Goal: Information Seeking & Learning: Find specific page/section

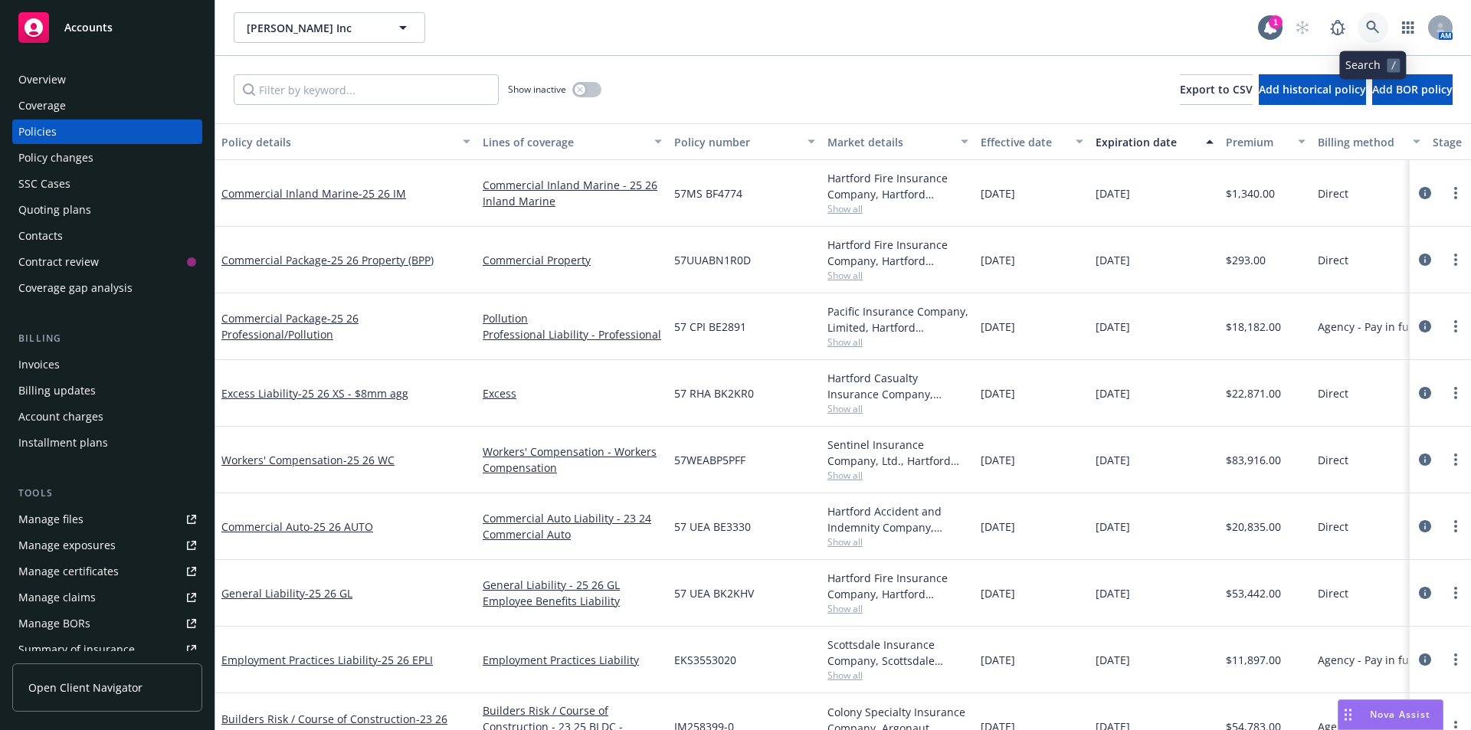
click at [1366, 22] on icon at bounding box center [1373, 28] width 14 height 14
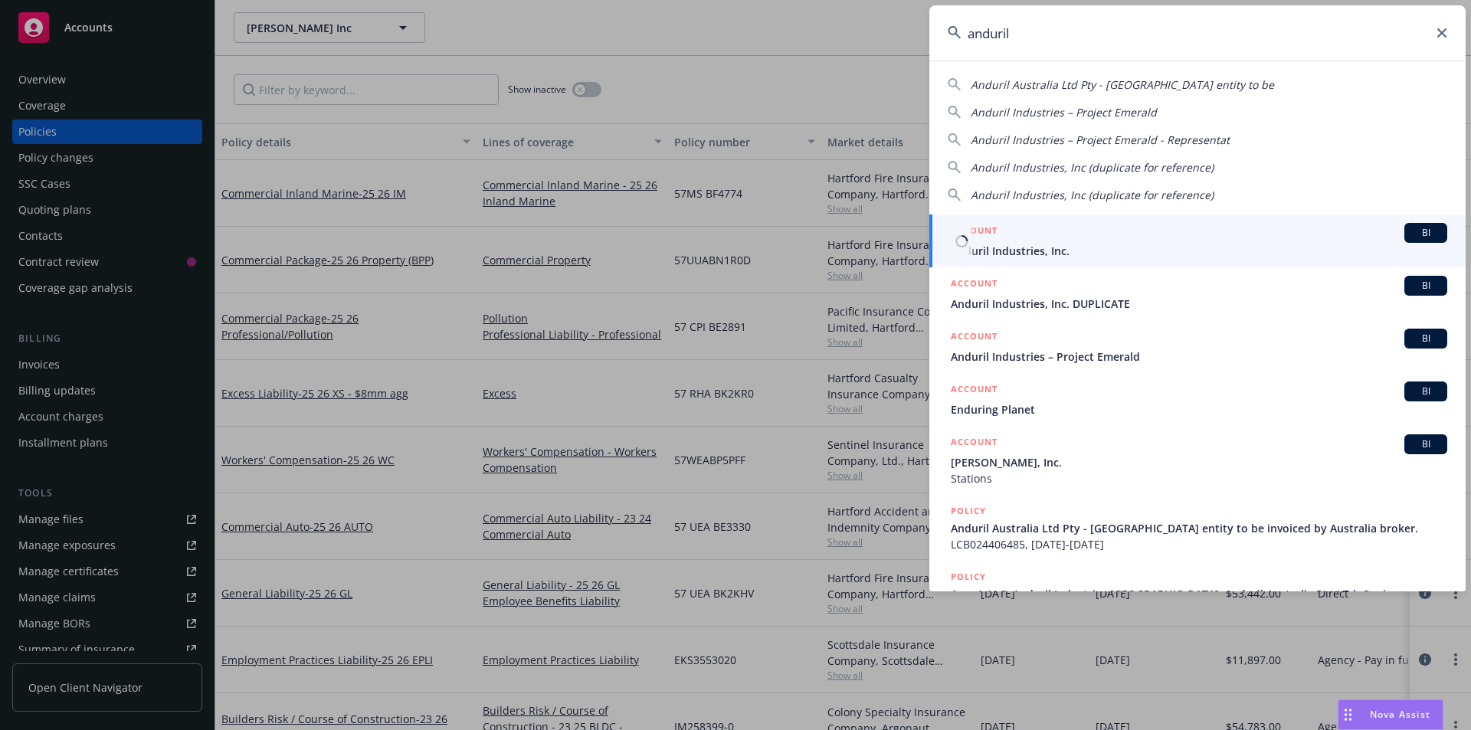
type input "anduril"
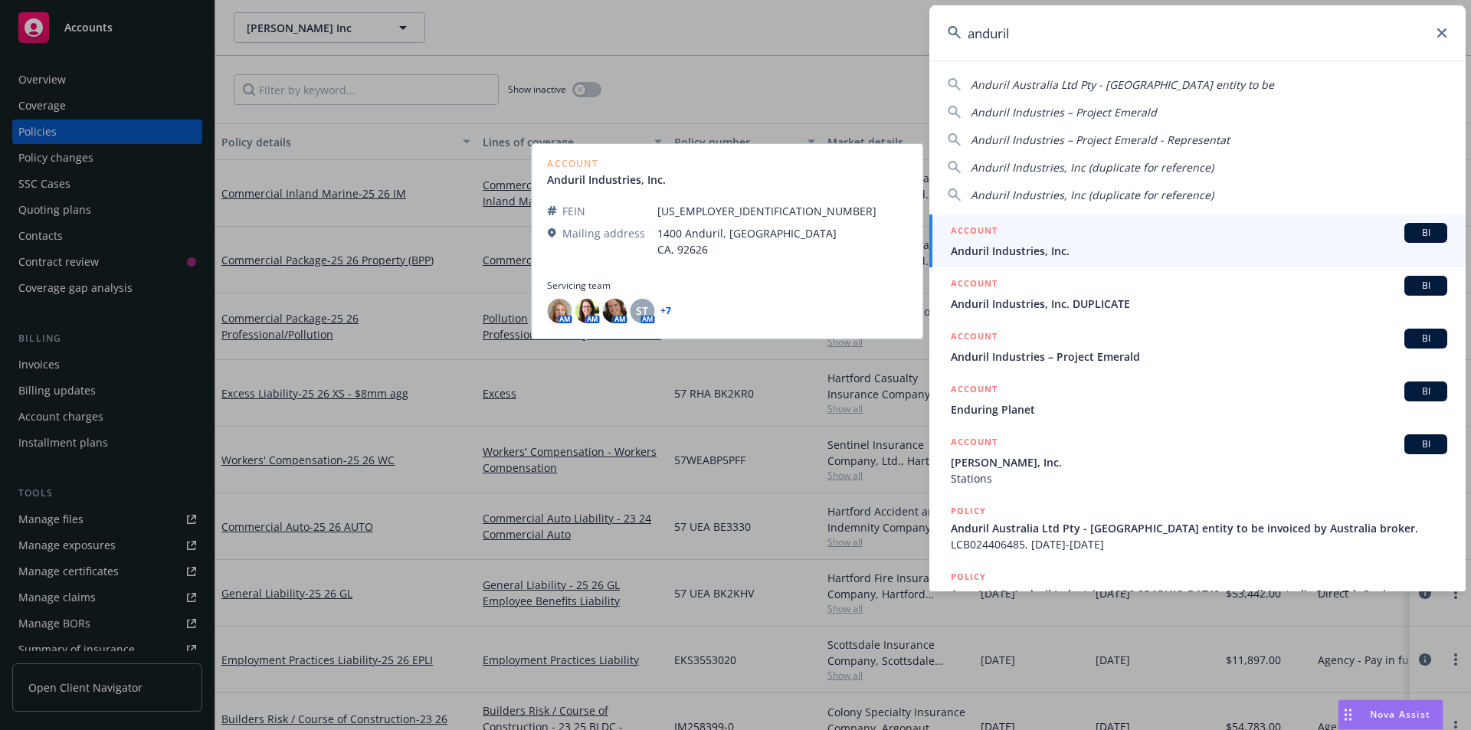
click at [1108, 242] on div "ACCOUNT BI" at bounding box center [1199, 233] width 497 height 20
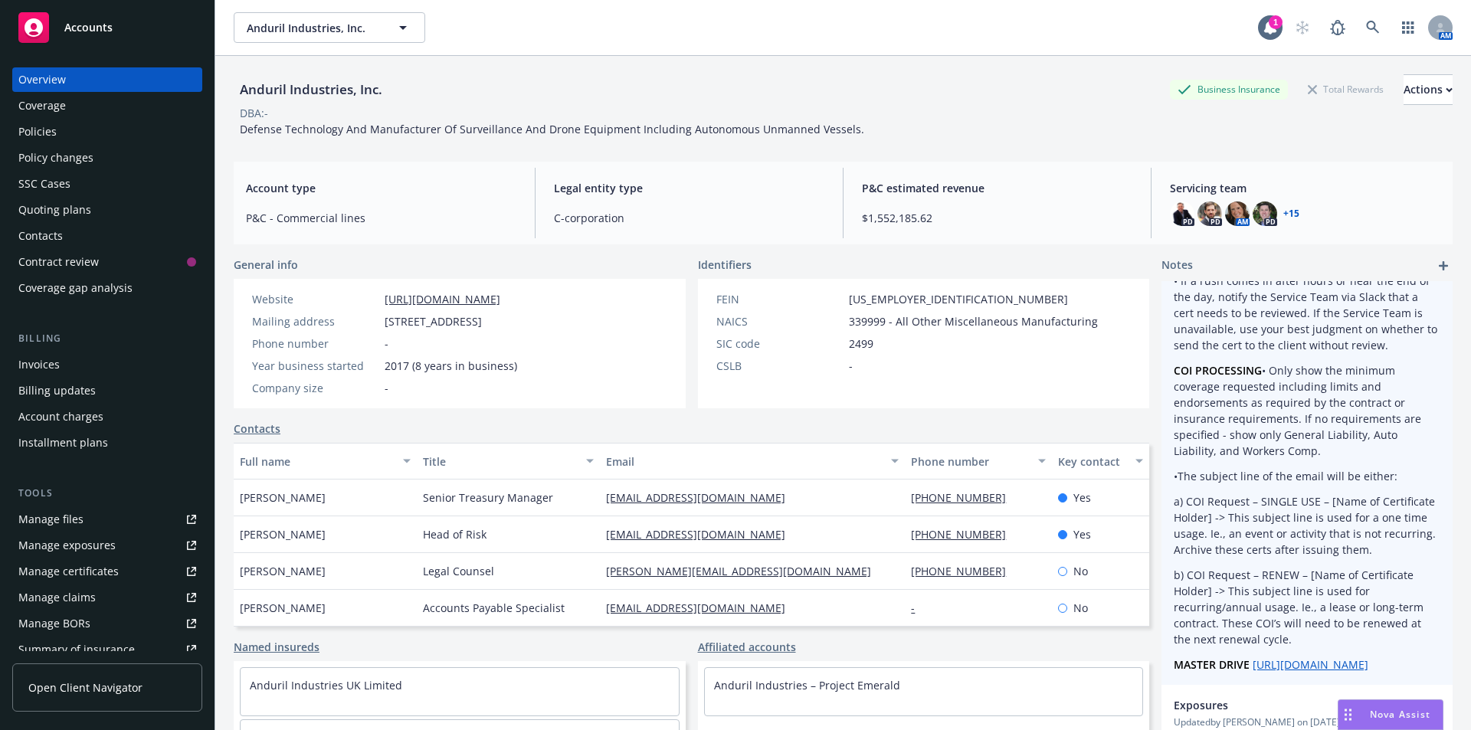
scroll to position [460, 0]
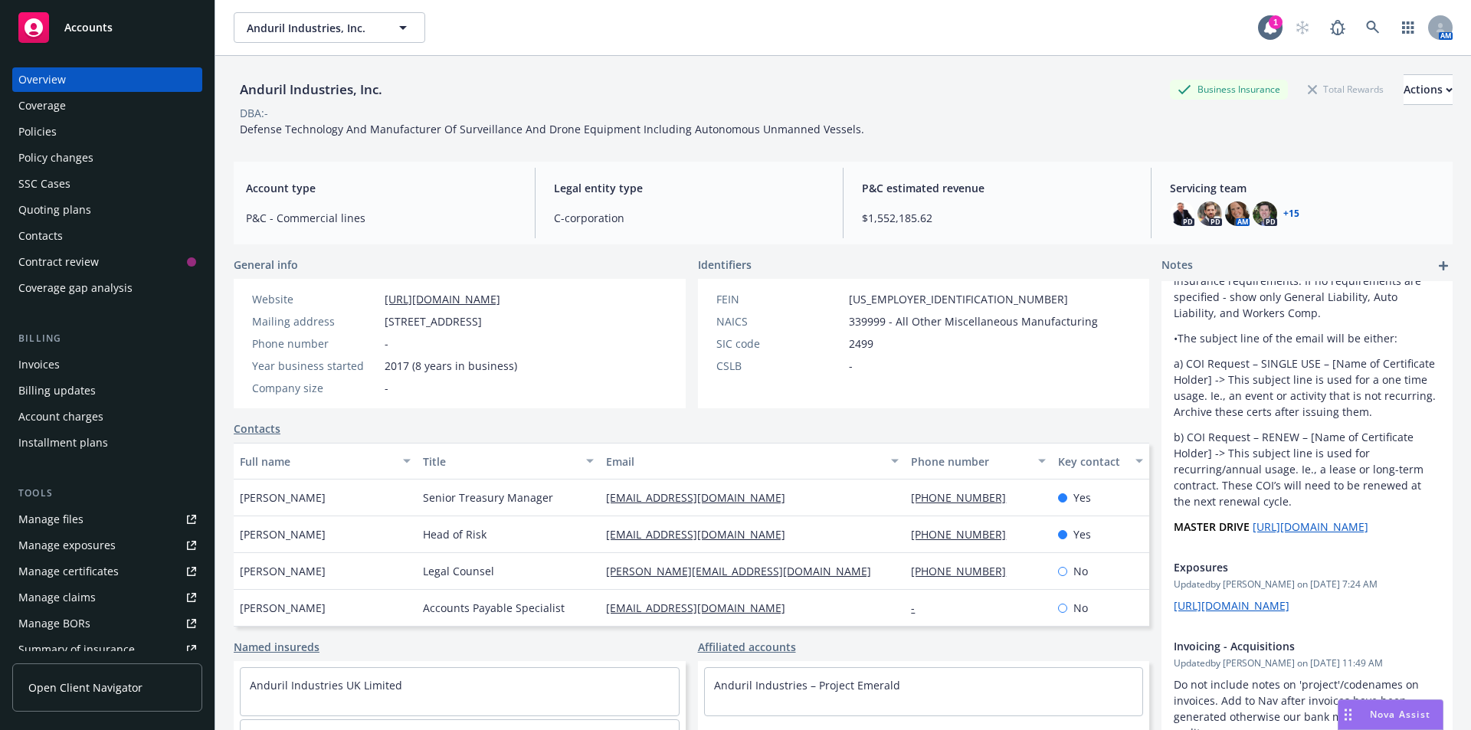
click at [40, 135] on div "Policies" at bounding box center [37, 132] width 38 height 25
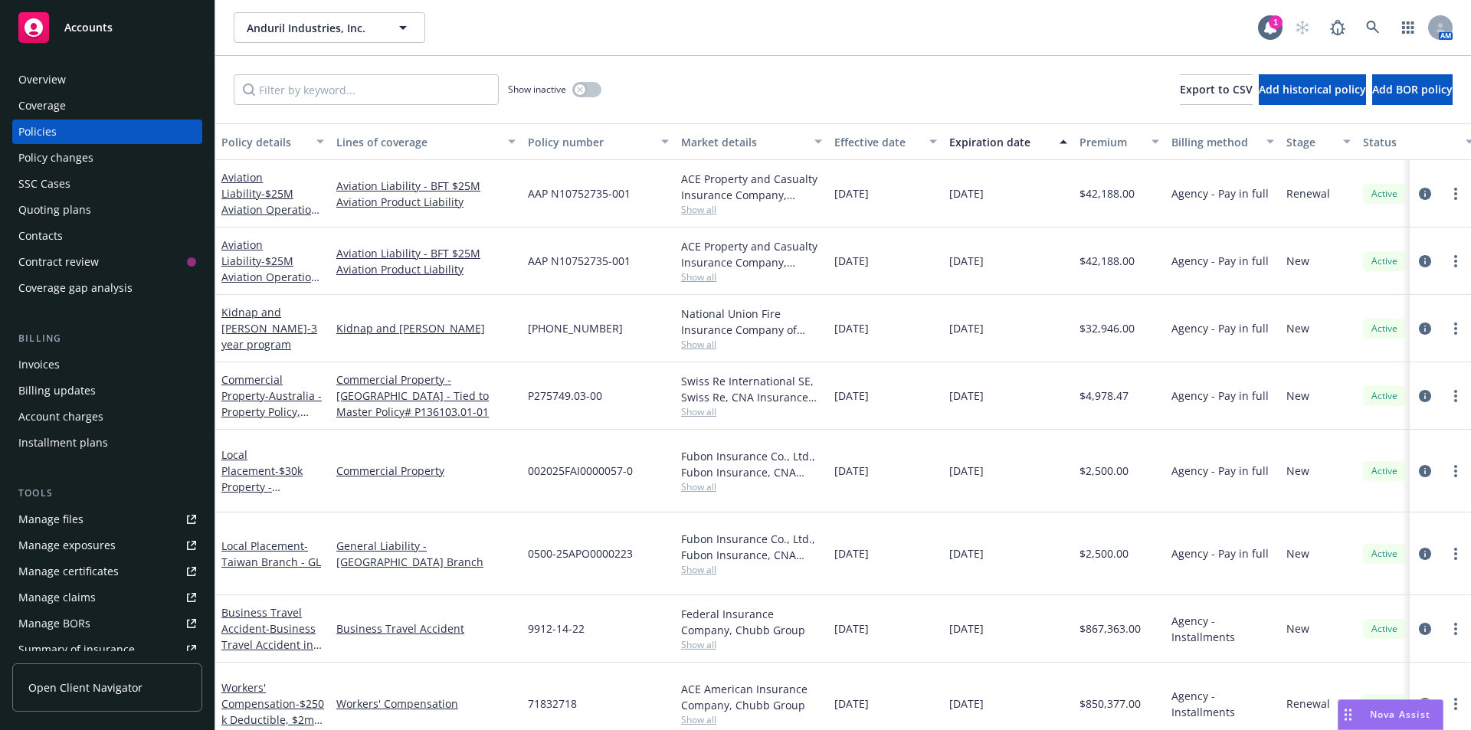
click at [51, 76] on div "Overview" at bounding box center [42, 79] width 48 height 25
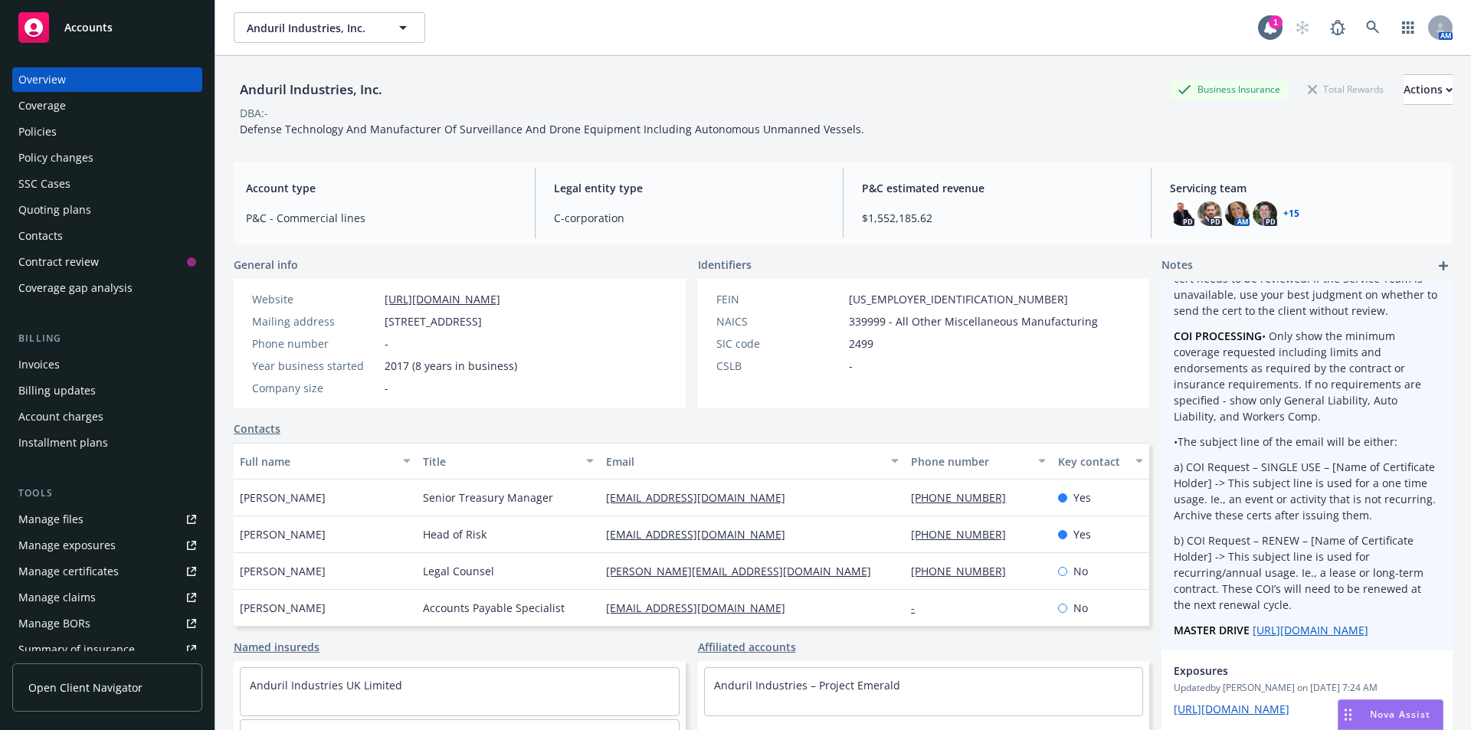
scroll to position [383, 0]
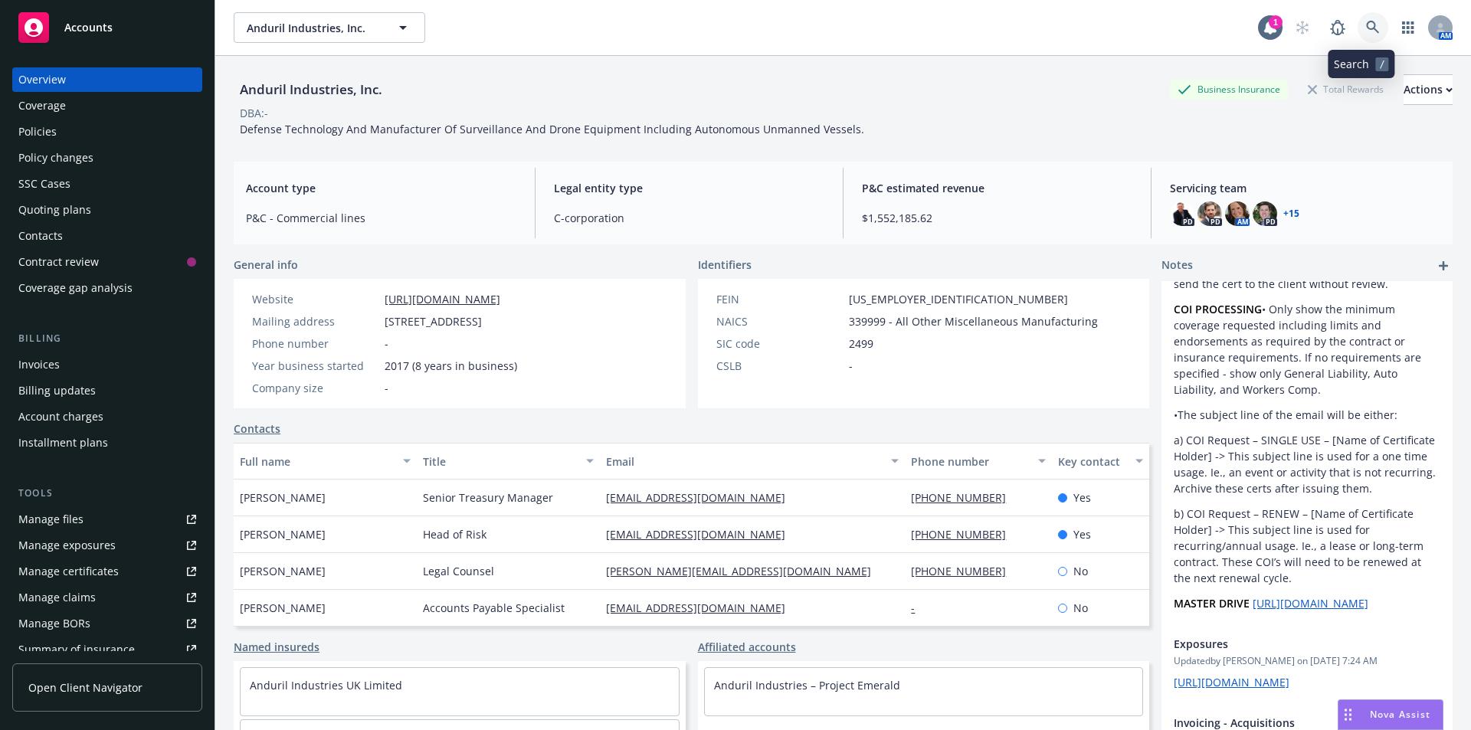
click at [1366, 25] on icon at bounding box center [1373, 28] width 14 height 14
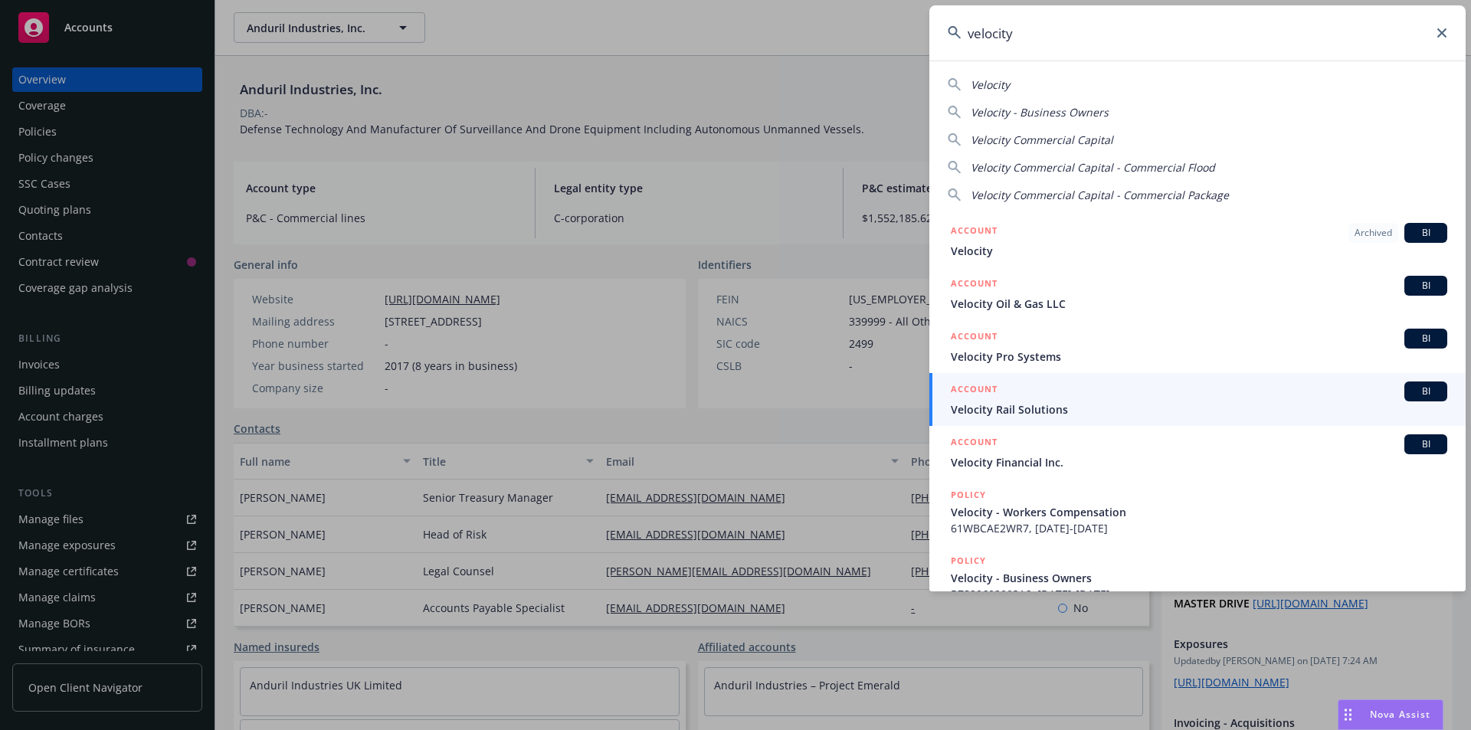
click at [999, 78] on span "Velocity" at bounding box center [990, 84] width 39 height 15
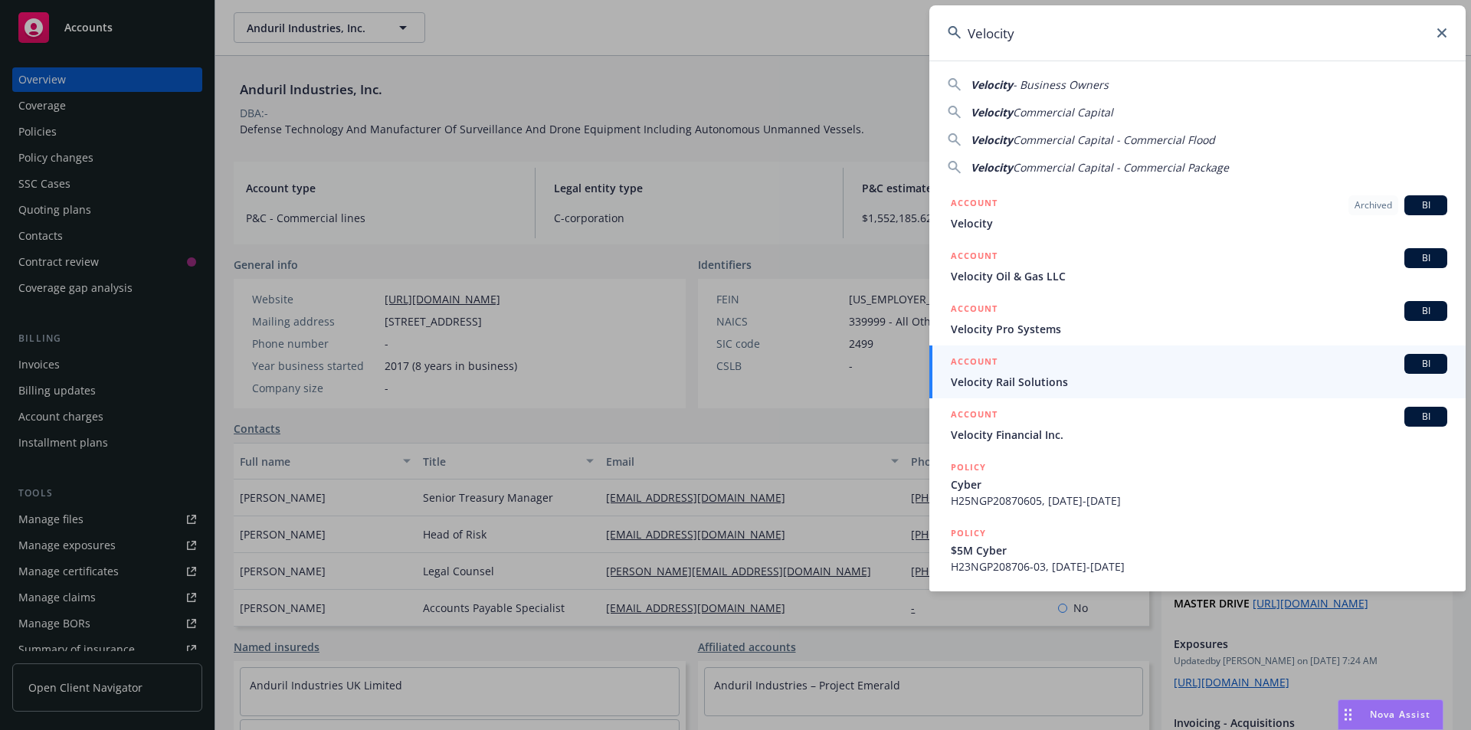
click at [1049, 111] on span "Commercial Capital" at bounding box center [1063, 112] width 100 height 15
type input "Velocity Commercial Capital"
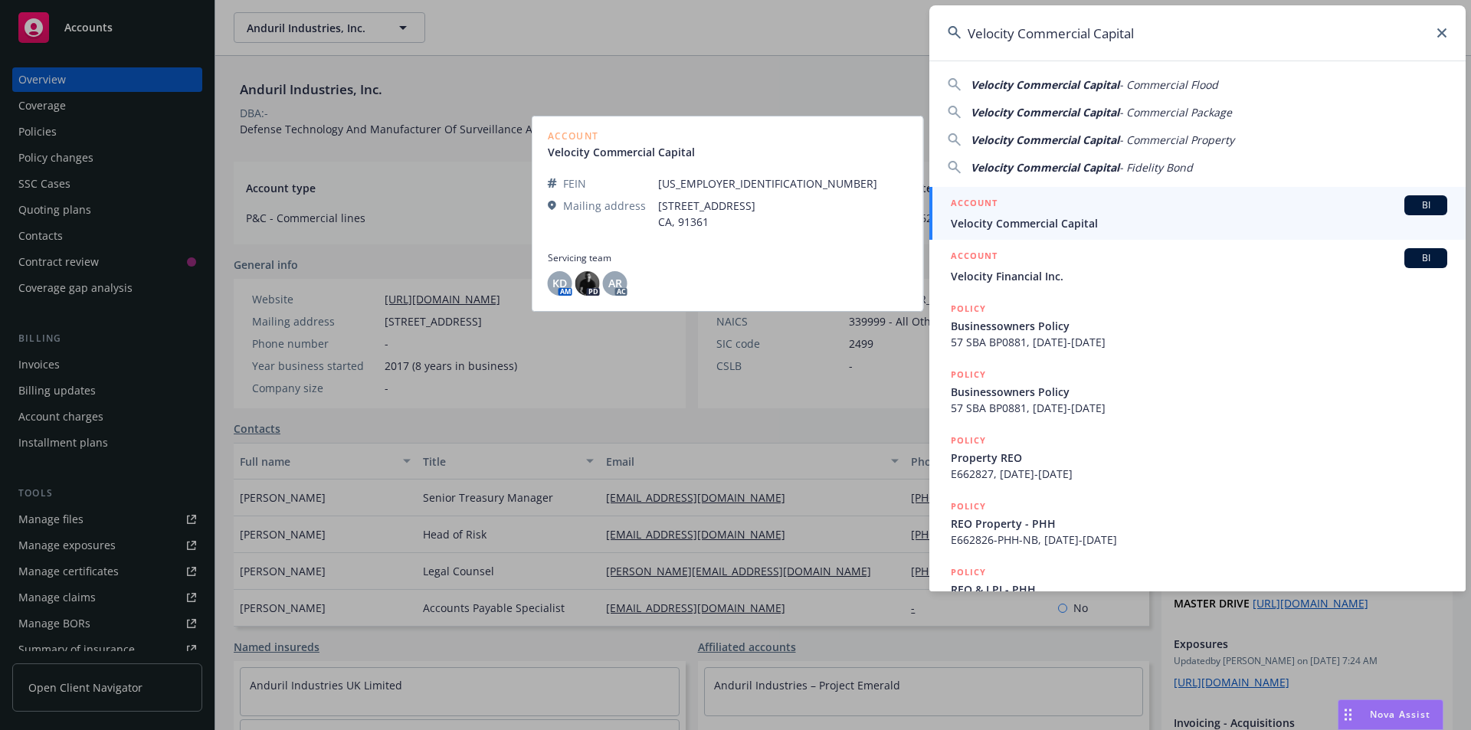
click at [1031, 209] on div "ACCOUNT BI" at bounding box center [1199, 205] width 497 height 20
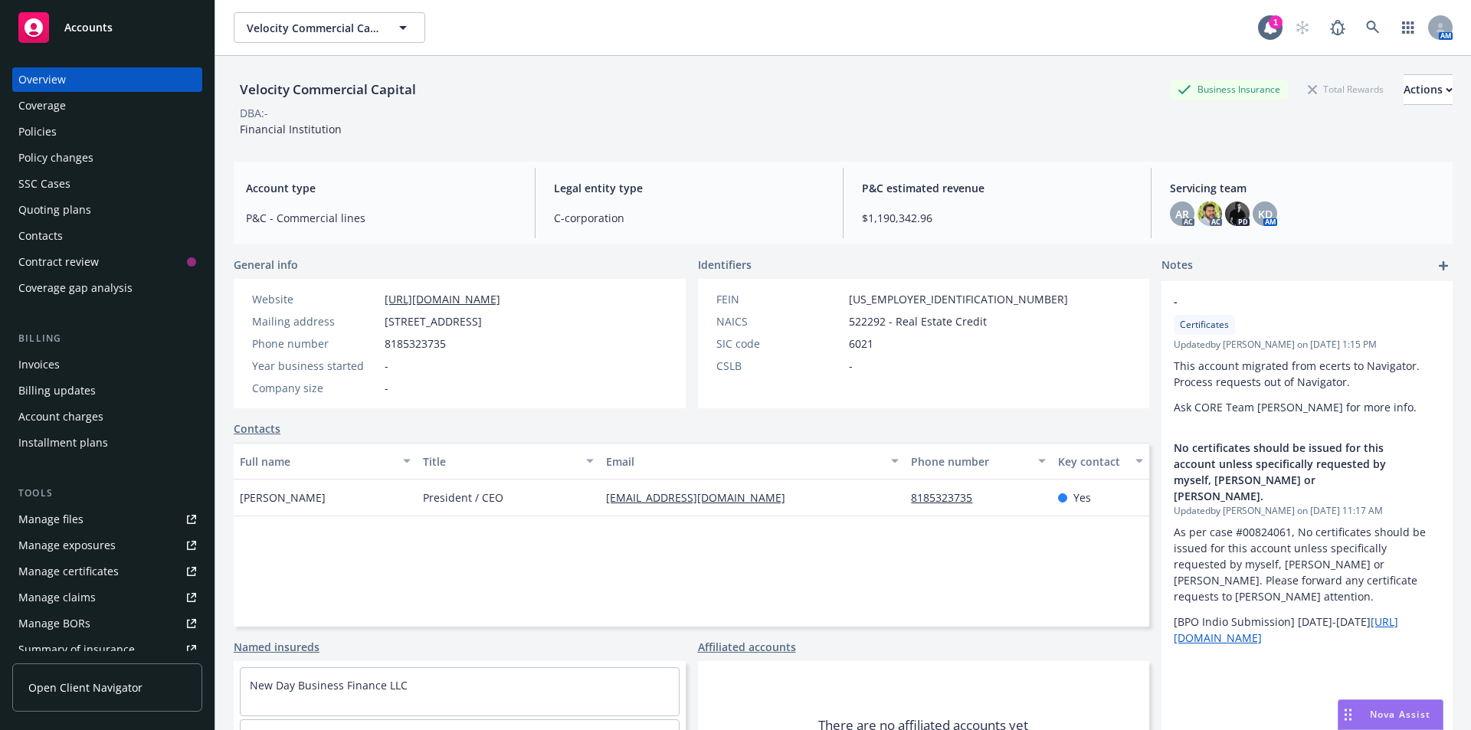
click at [104, 516] on link "Manage files" at bounding box center [107, 519] width 190 height 25
click at [1366, 29] on icon at bounding box center [1372, 27] width 13 height 13
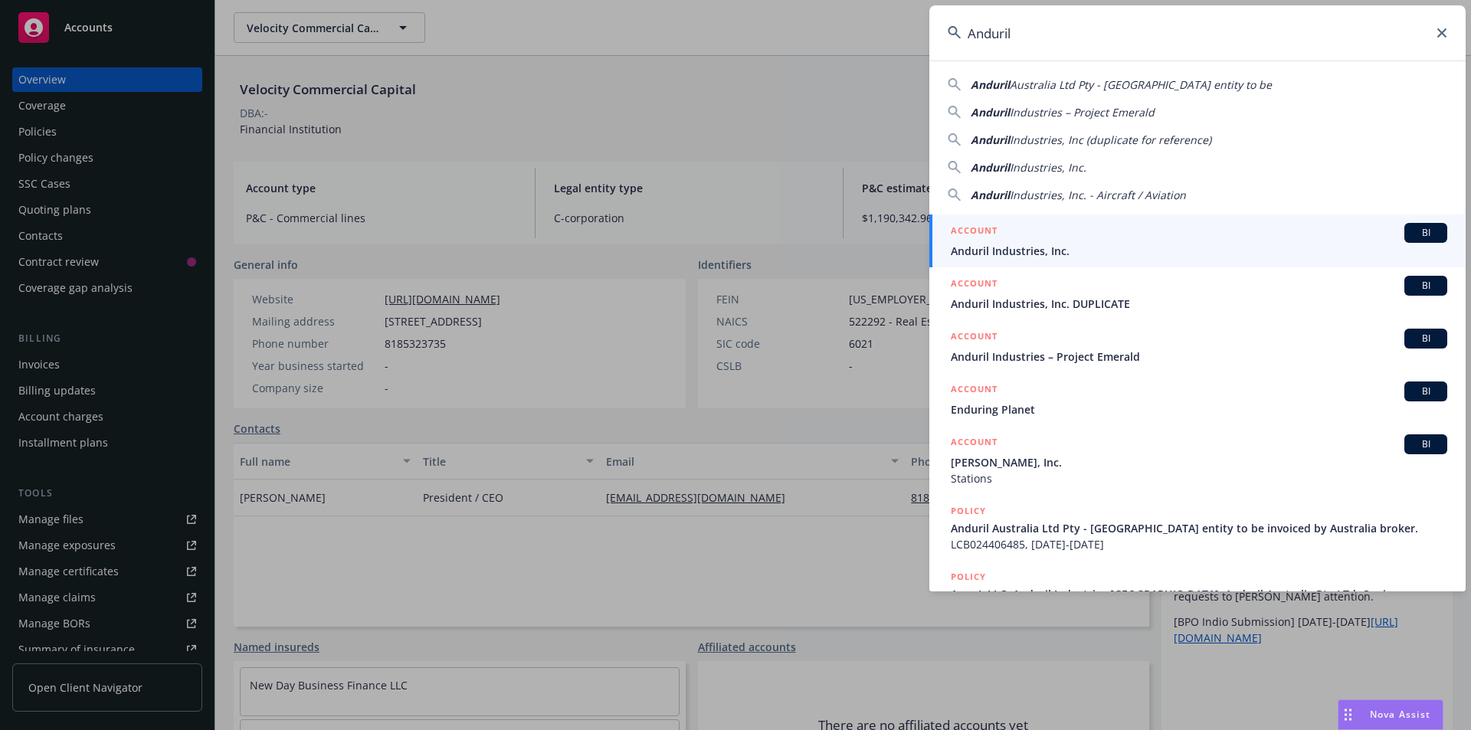
type input "Anduril"
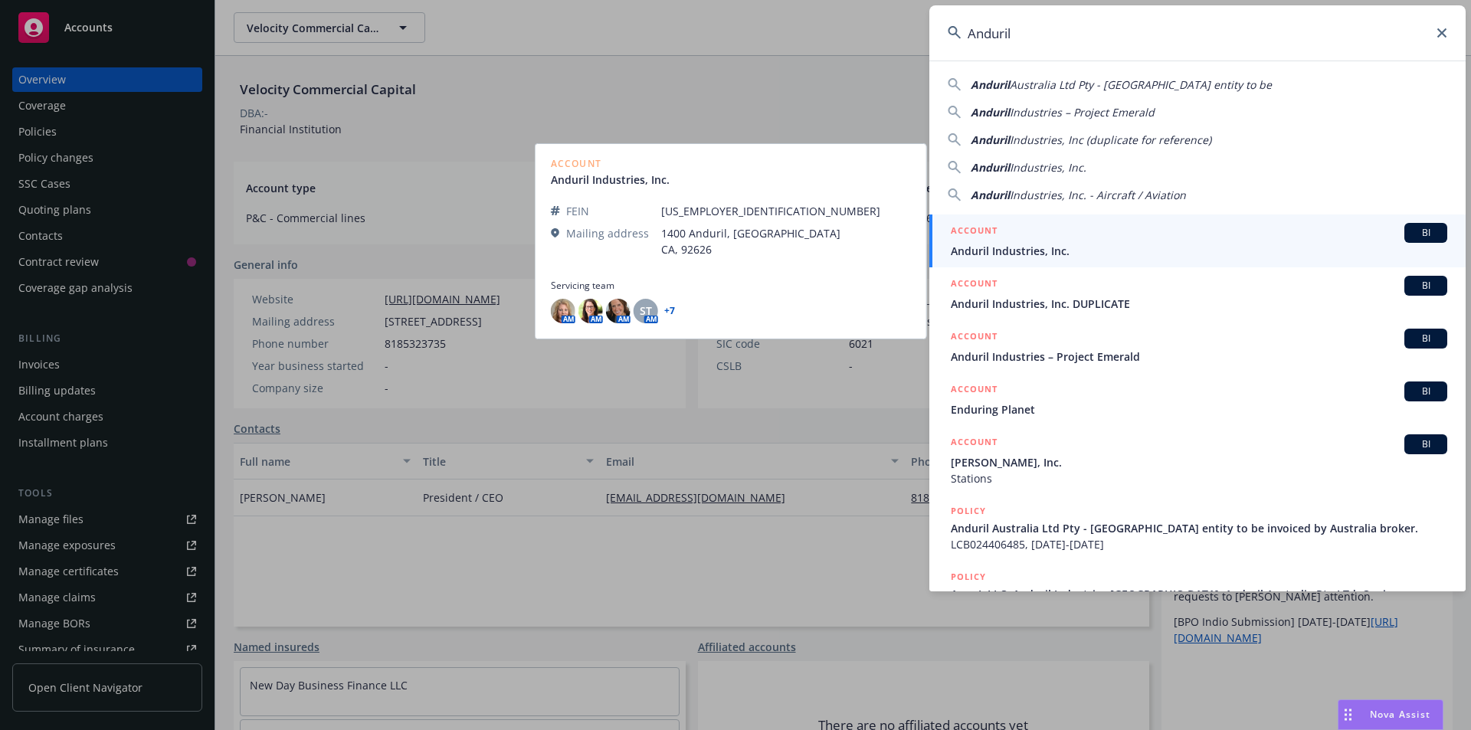
click at [1067, 241] on div "ACCOUNT BI" at bounding box center [1199, 233] width 497 height 20
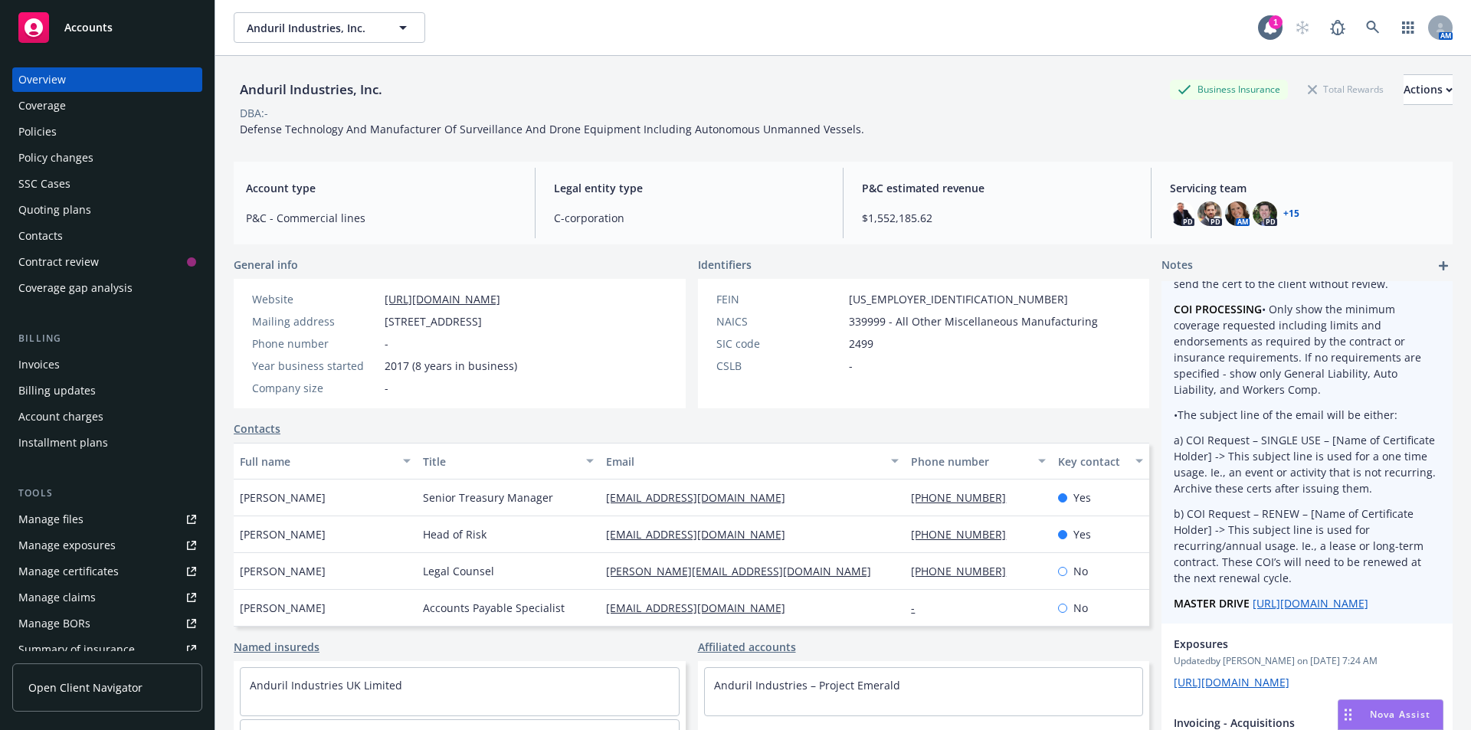
scroll to position [460, 0]
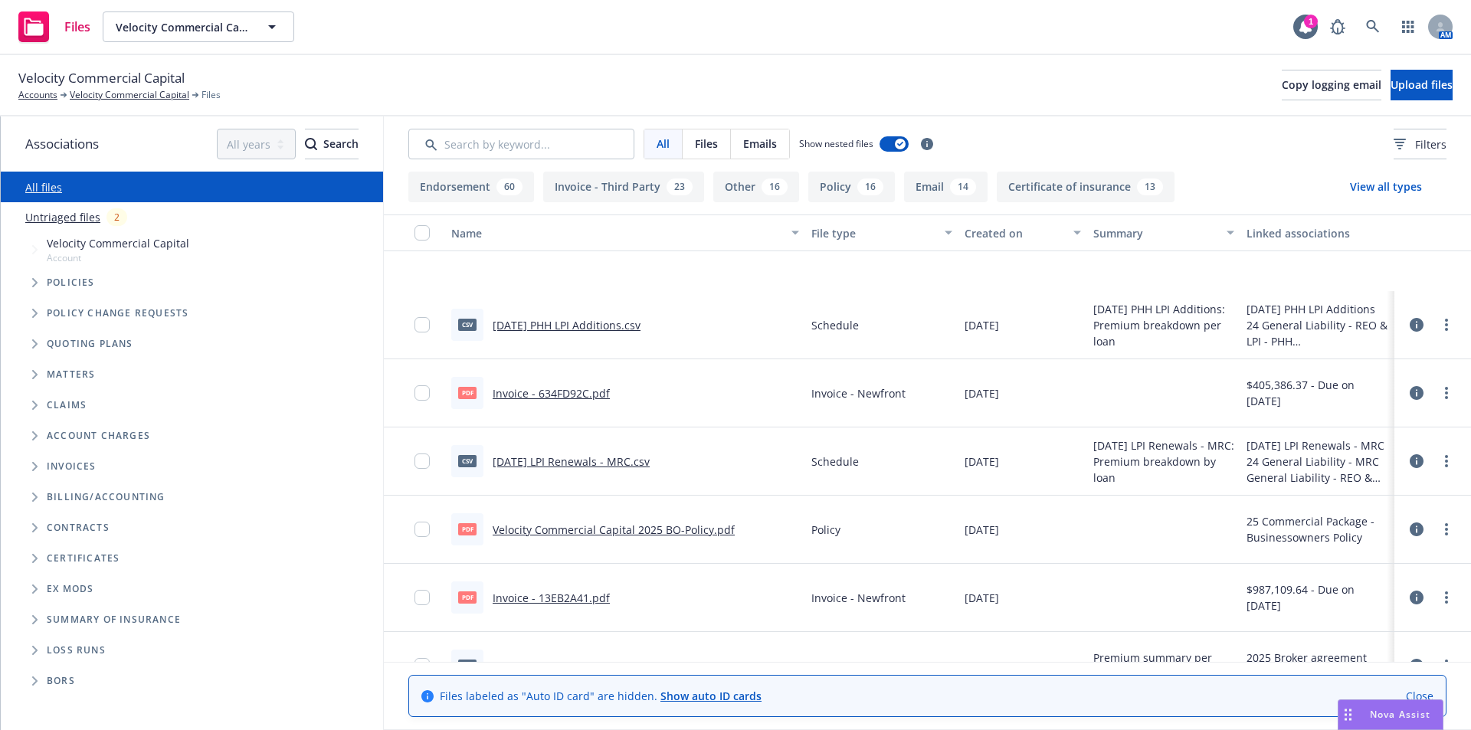
scroll to position [1456, 0]
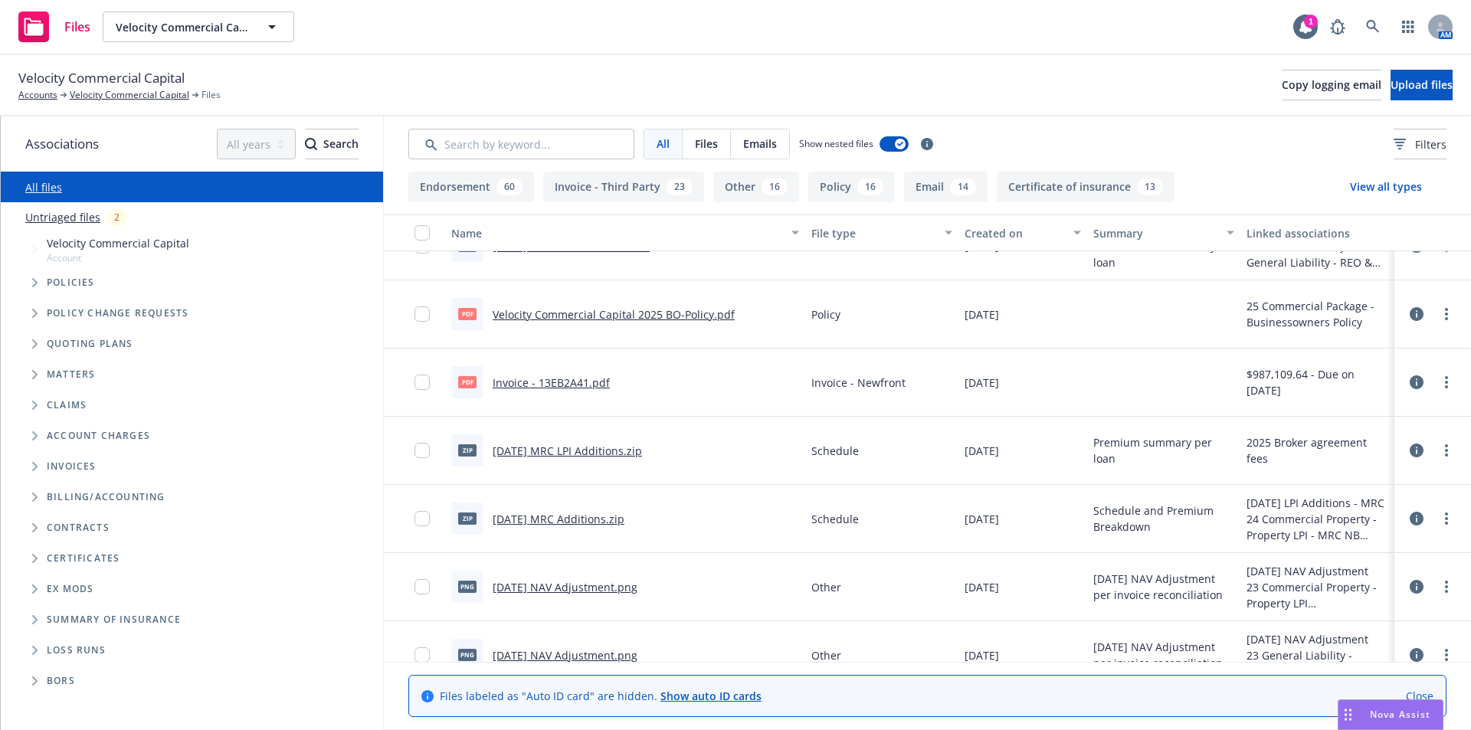
click at [829, 234] on div "File type" at bounding box center [873, 233] width 125 height 16
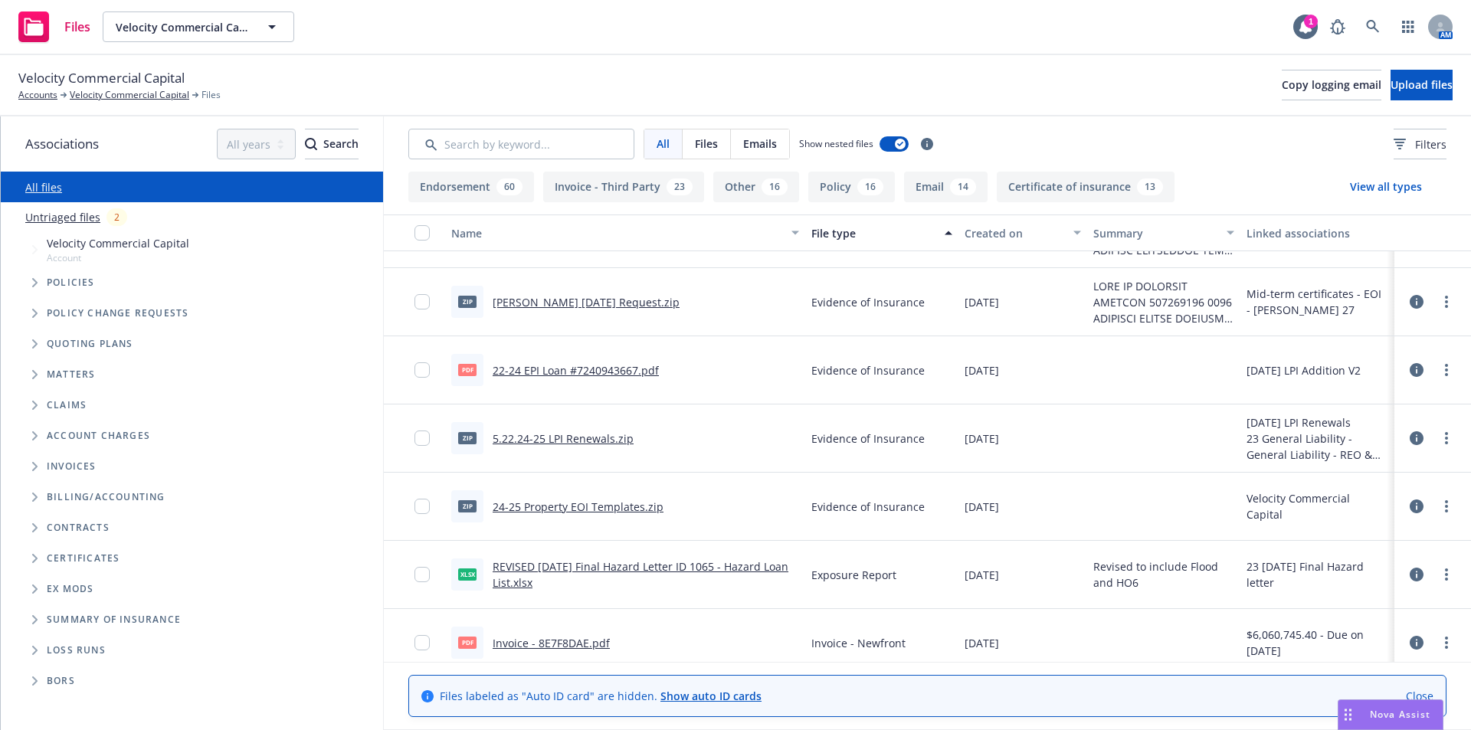
scroll to position [7663, 0]
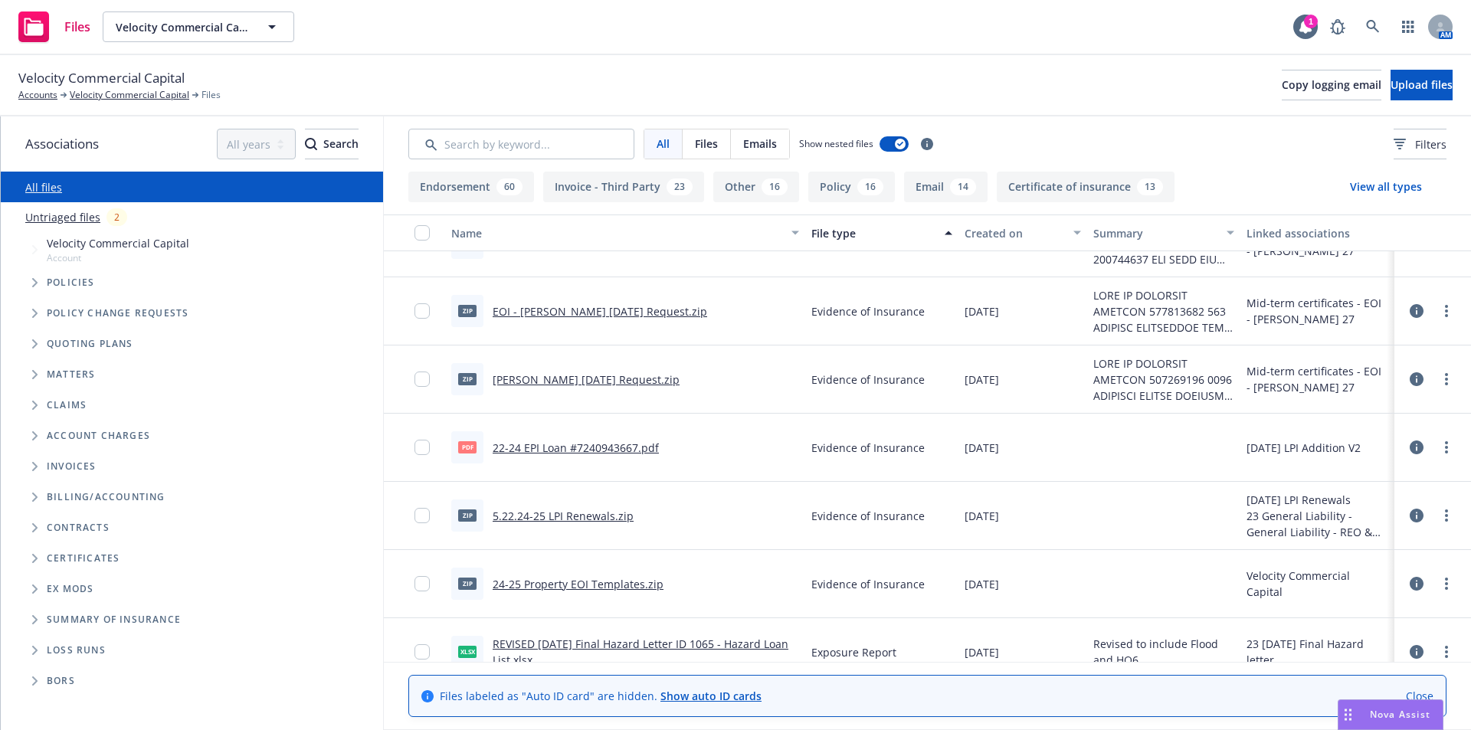
click at [621, 312] on link "EOI - Acord 27 - March 2025 Request.zip" at bounding box center [600, 311] width 215 height 15
click at [628, 583] on link "24-25 Property EOI Templates.zip" at bounding box center [578, 584] width 171 height 15
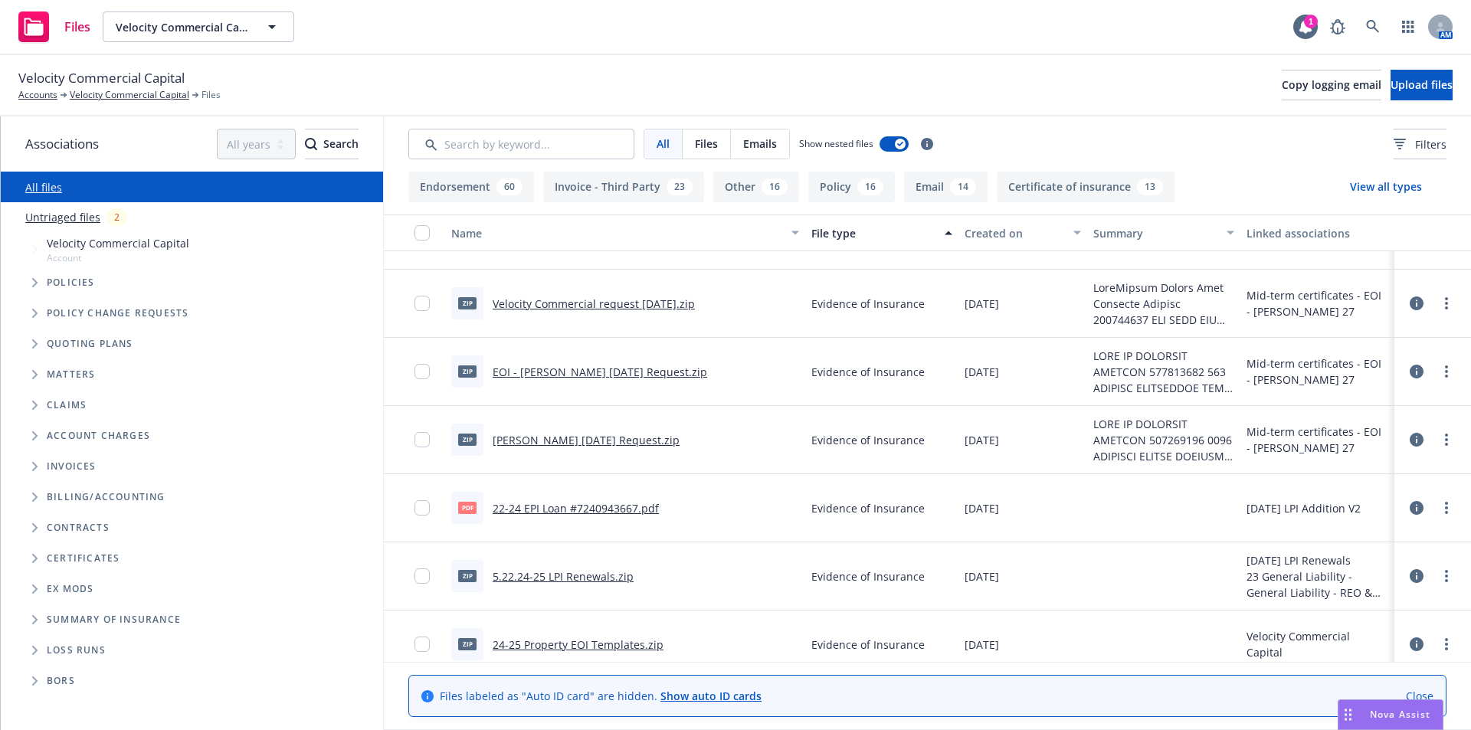
scroll to position [7586, 0]
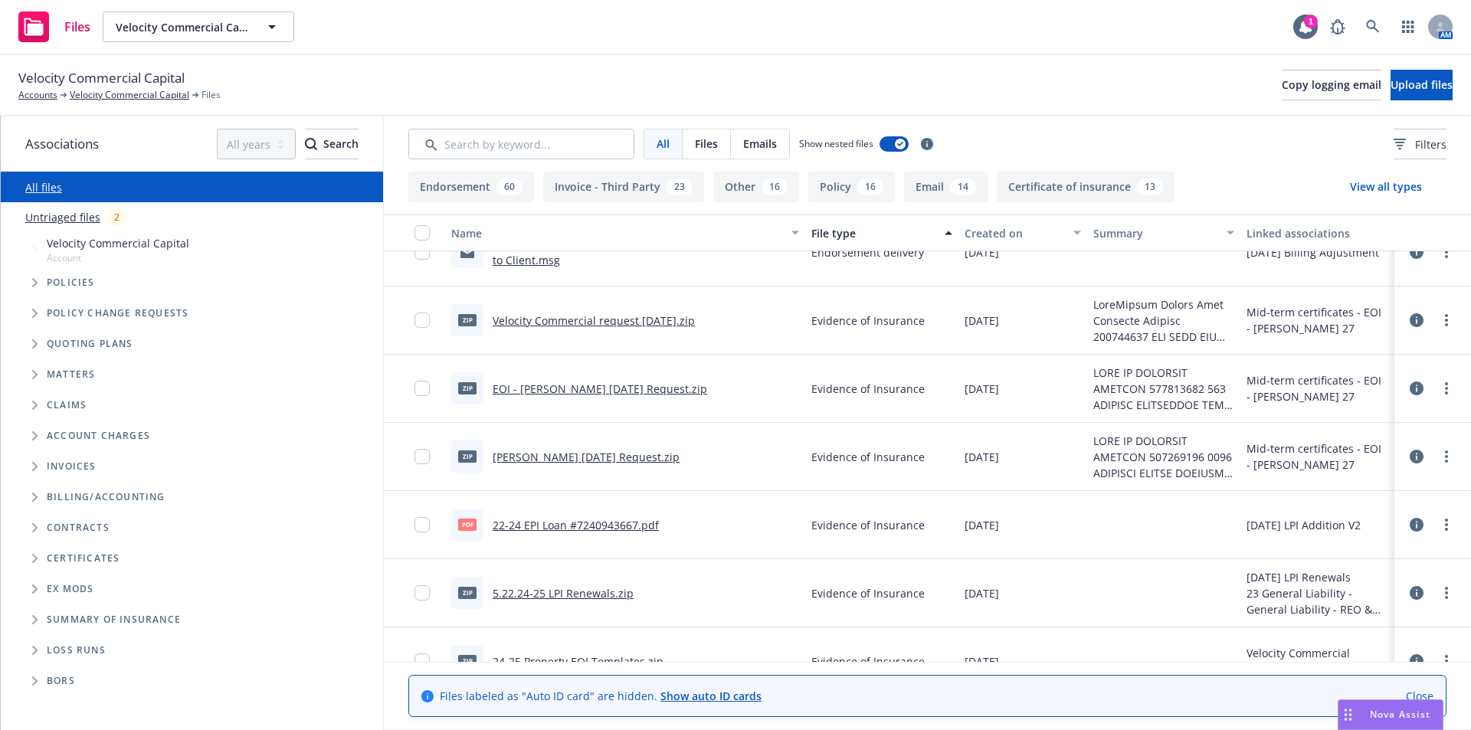
click at [586, 393] on link "EOI - Acord 27 - March 2025 Request.zip" at bounding box center [600, 389] width 215 height 15
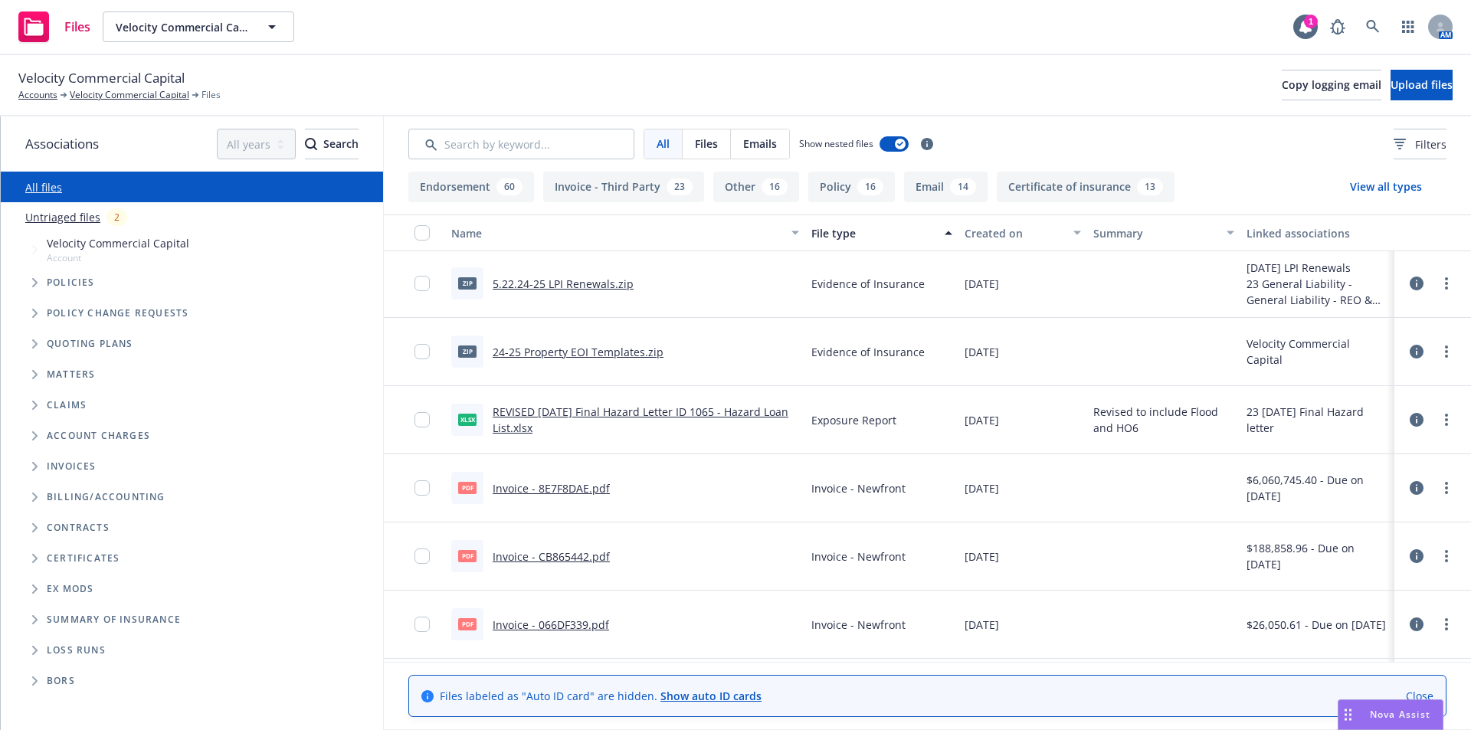
scroll to position [7739, 0]
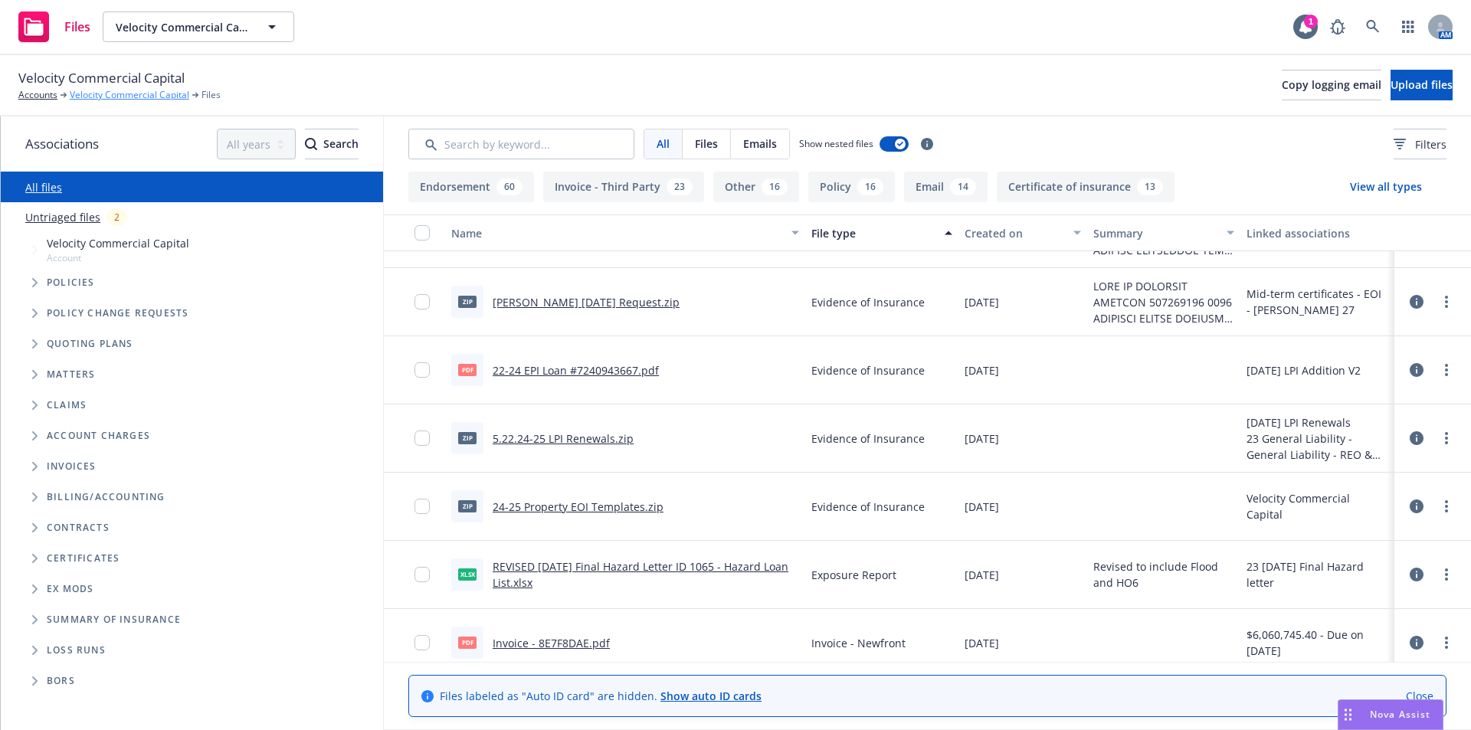
click at [113, 91] on link "Velocity Commercial Capital" at bounding box center [130, 95] width 120 height 14
